Goal: Information Seeking & Learning: Learn about a topic

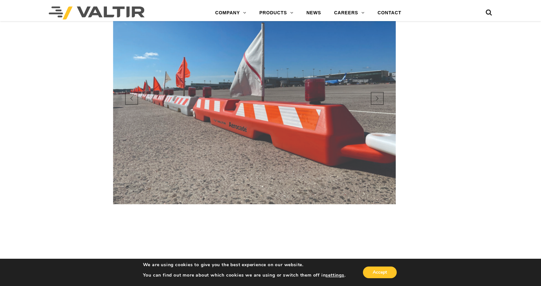
scroll to position [520, 0]
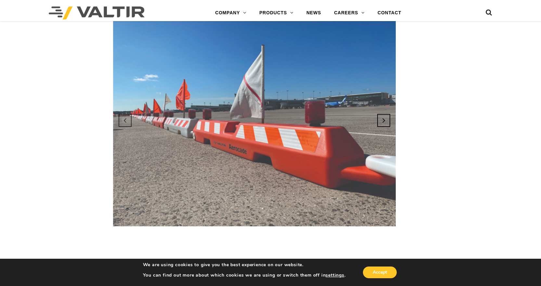
click at [379, 120] on link "Next" at bounding box center [384, 121] width 18 height 18
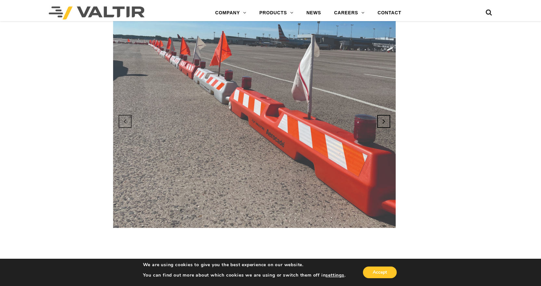
click at [379, 120] on link "Next" at bounding box center [384, 122] width 18 height 18
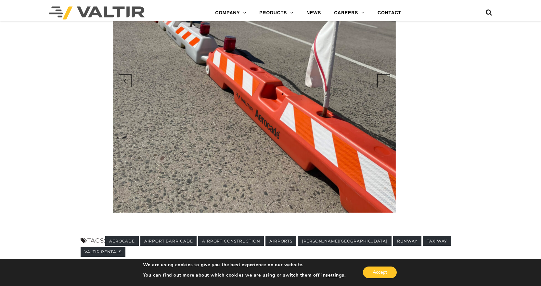
scroll to position [617, 0]
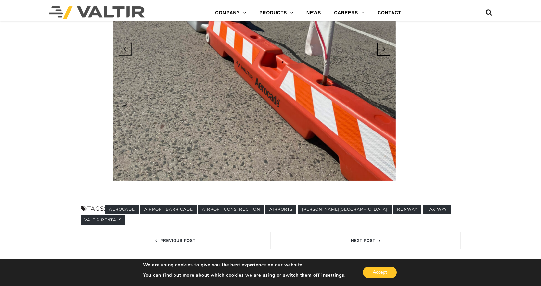
click at [381, 43] on link "Next" at bounding box center [384, 49] width 18 height 18
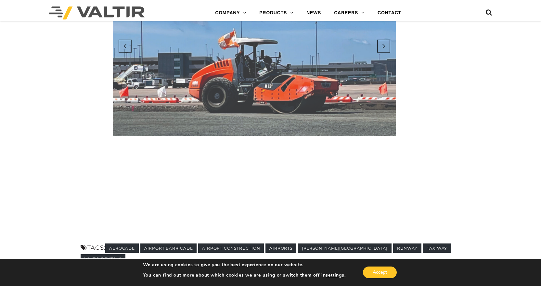
scroll to position [520, 0]
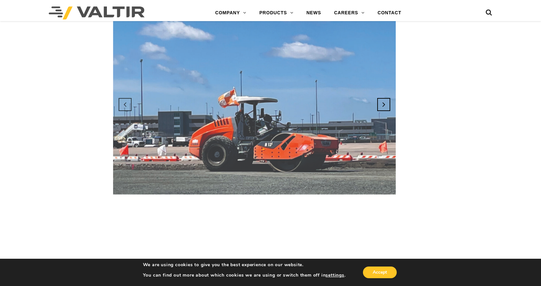
click at [381, 106] on link "Next" at bounding box center [384, 105] width 18 height 18
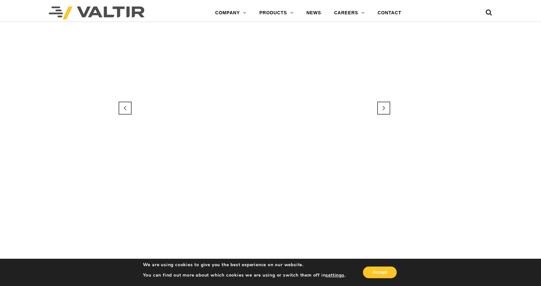
scroll to position [585, 0]
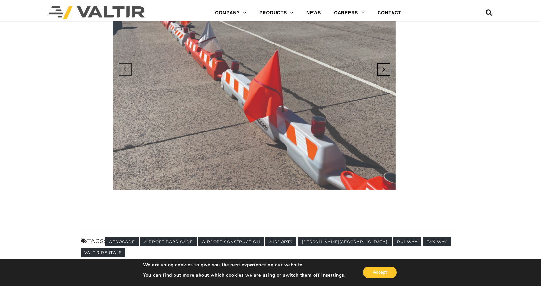
click at [380, 72] on link "Next" at bounding box center [384, 70] width 18 height 18
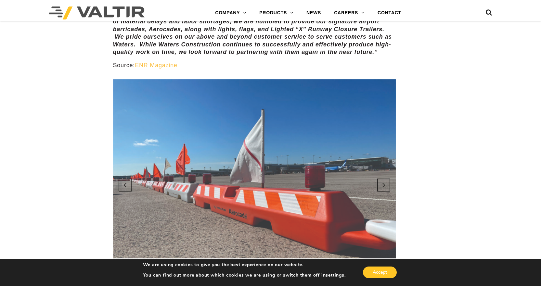
scroll to position [455, 0]
click at [379, 187] on link "Next" at bounding box center [384, 186] width 18 height 18
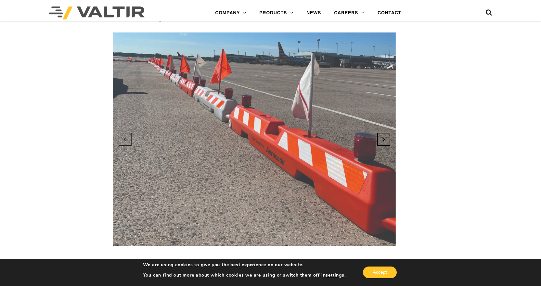
scroll to position [487, 0]
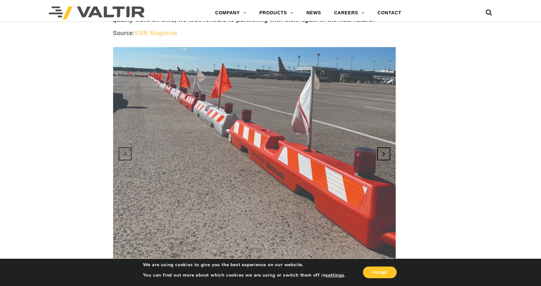
click at [384, 159] on link "Next" at bounding box center [384, 154] width 18 height 18
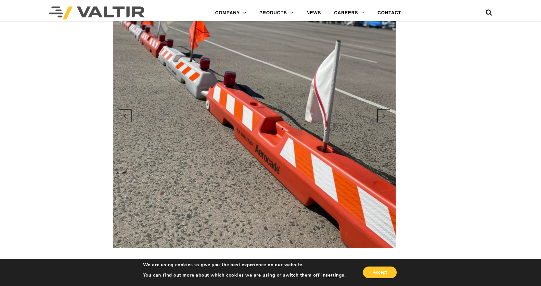
scroll to position [552, 0]
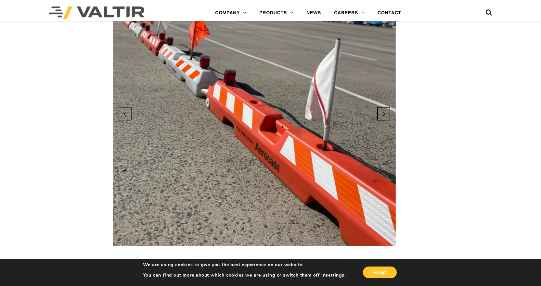
click at [384, 115] on link "Next" at bounding box center [384, 114] width 18 height 18
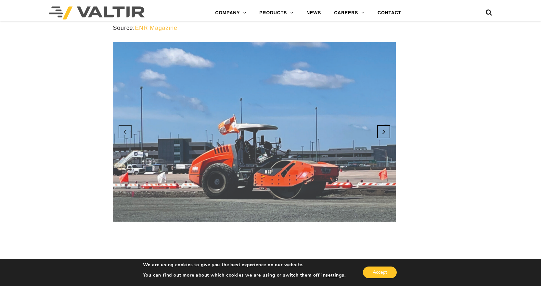
scroll to position [487, 0]
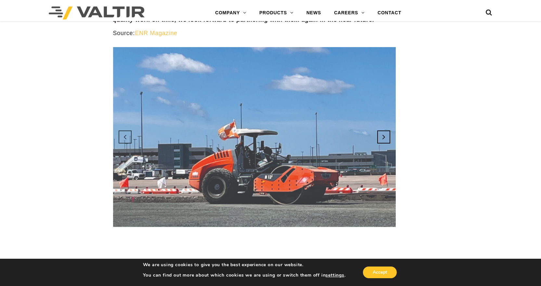
click at [382, 141] on link "Next" at bounding box center [384, 137] width 18 height 18
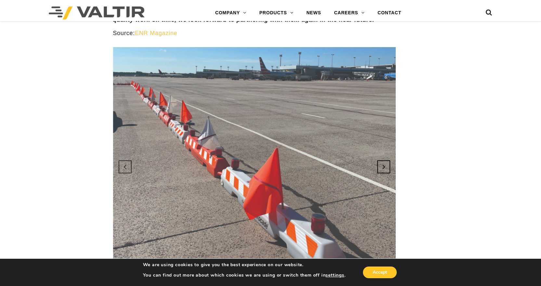
click at [381, 165] on link "Next" at bounding box center [384, 167] width 18 height 18
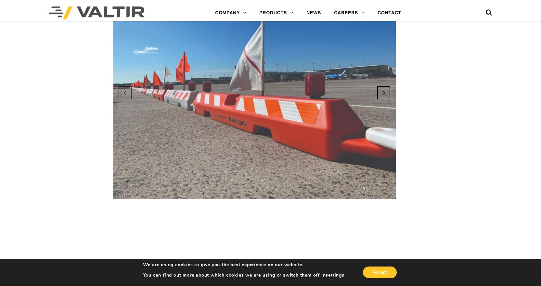
scroll to position [552, 0]
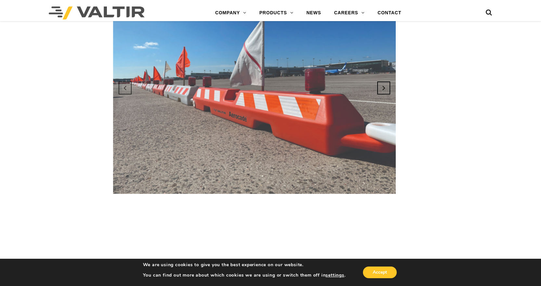
click at [381, 89] on link "Next" at bounding box center [384, 88] width 18 height 18
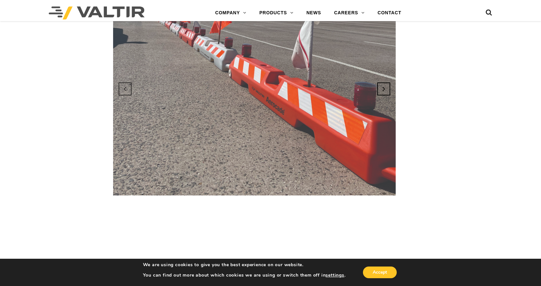
click at [385, 91] on link "Next" at bounding box center [384, 89] width 18 height 18
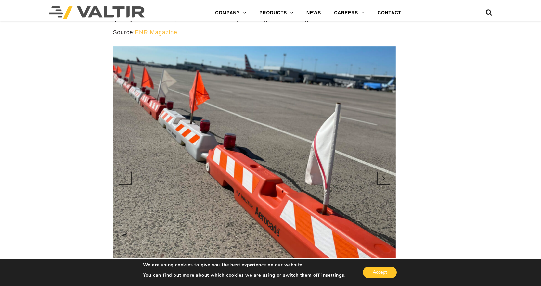
scroll to position [487, 0]
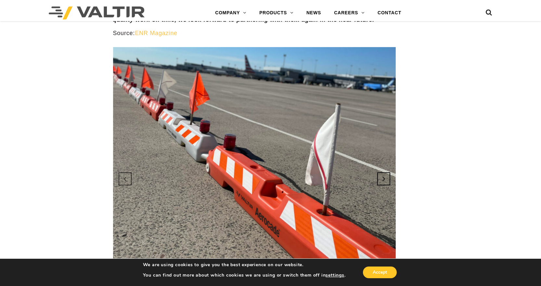
click at [385, 175] on link "Next" at bounding box center [384, 179] width 18 height 18
